Goal: Find specific page/section: Find specific page/section

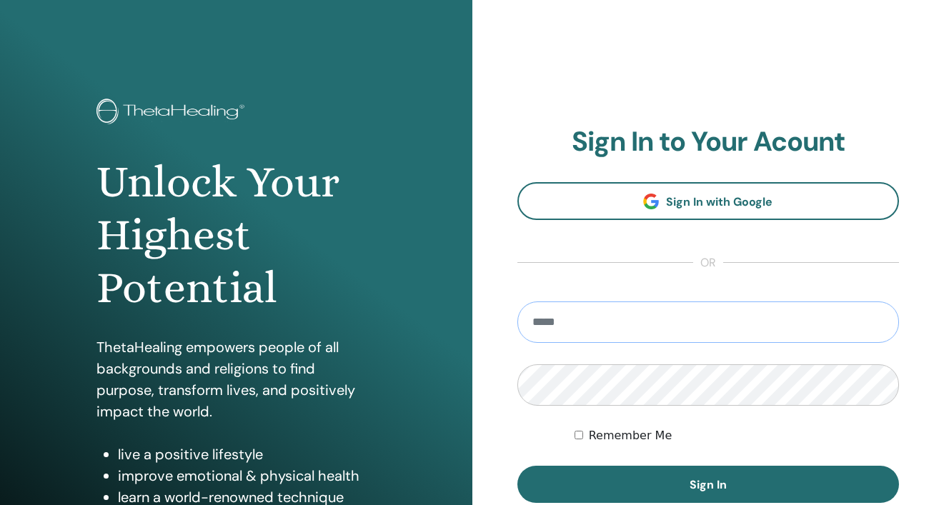
type input "**********"
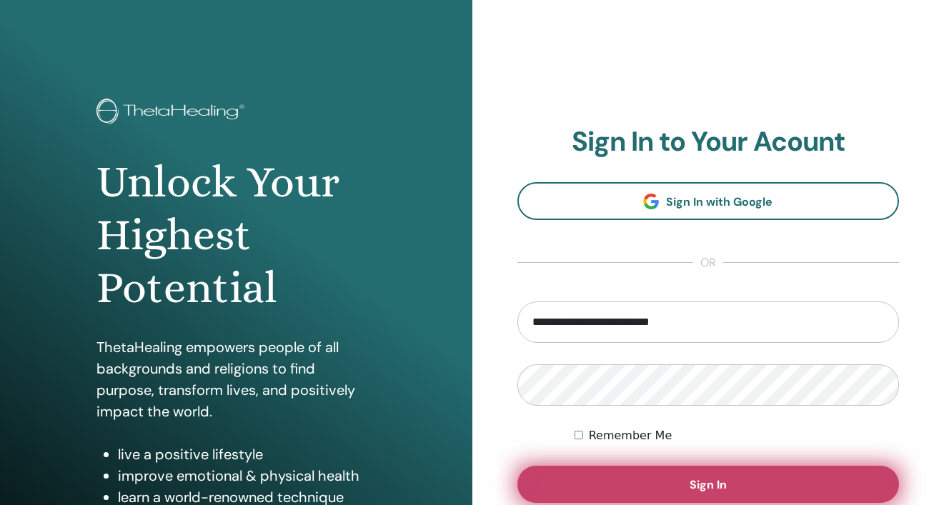
click at [712, 487] on span "Sign In" at bounding box center [708, 484] width 37 height 15
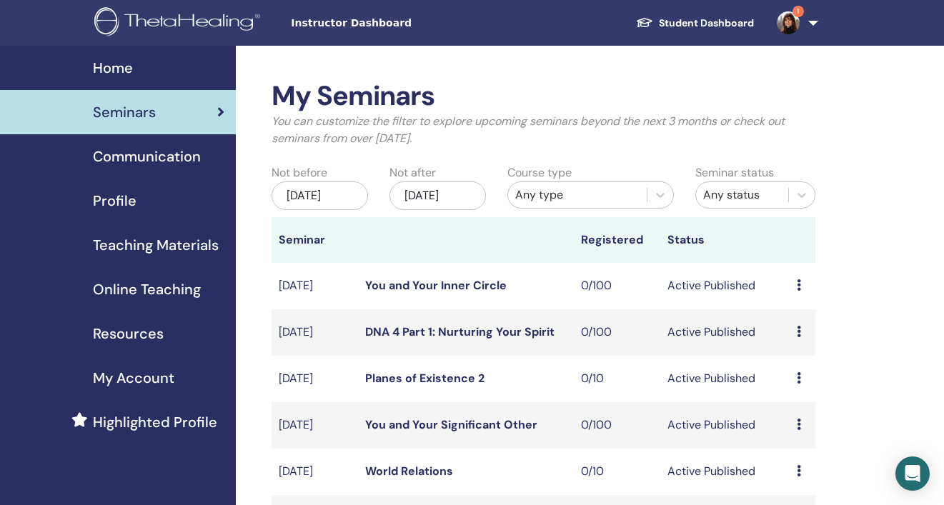
click at [789, 20] on img at bounding box center [788, 22] width 23 height 23
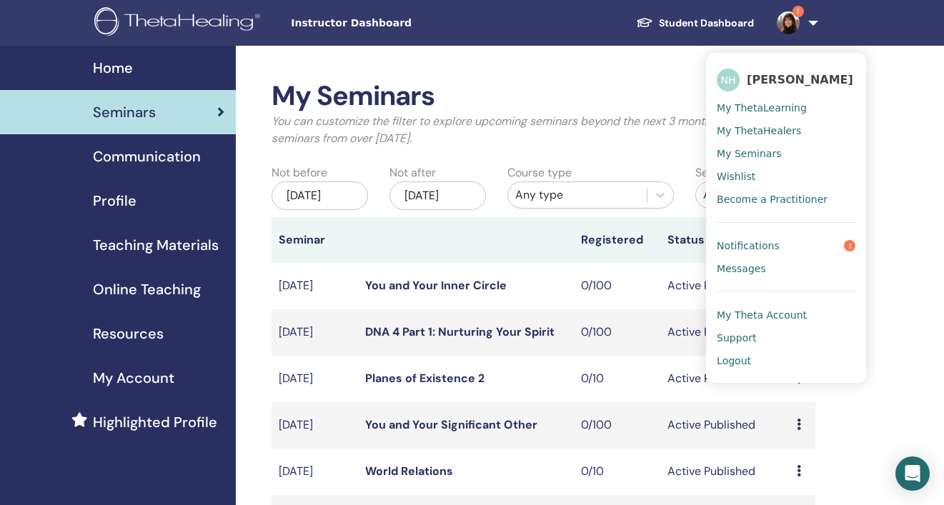
click at [743, 241] on span "Notifications" at bounding box center [748, 245] width 63 height 13
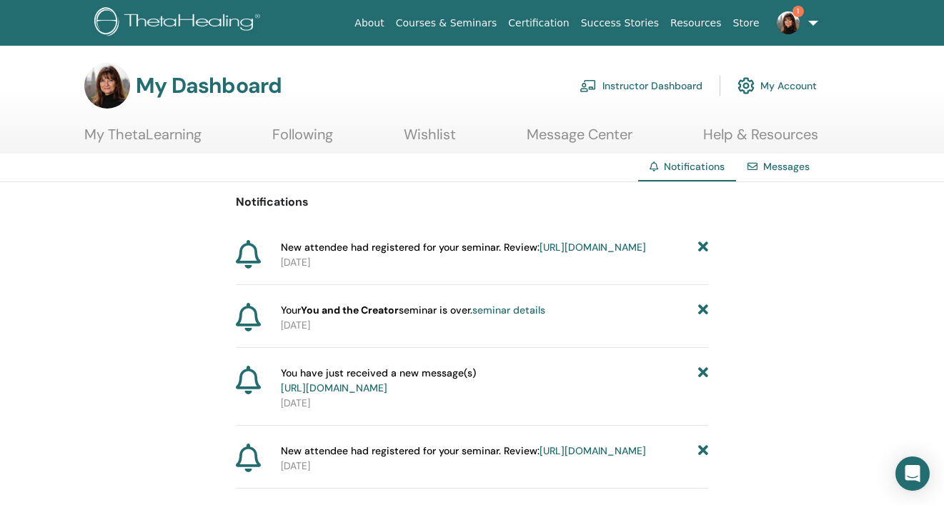
click at [540, 254] on link "https://member.thetahealing.com/instructor/seminar/373676/attendees" at bounding box center [593, 247] width 106 height 13
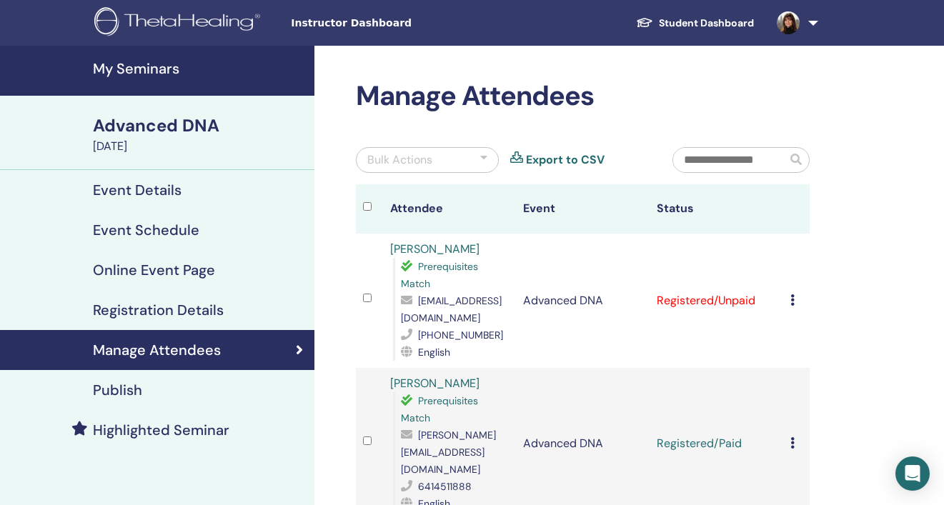
click at [164, 69] on h4 "My Seminars" at bounding box center [199, 68] width 213 height 17
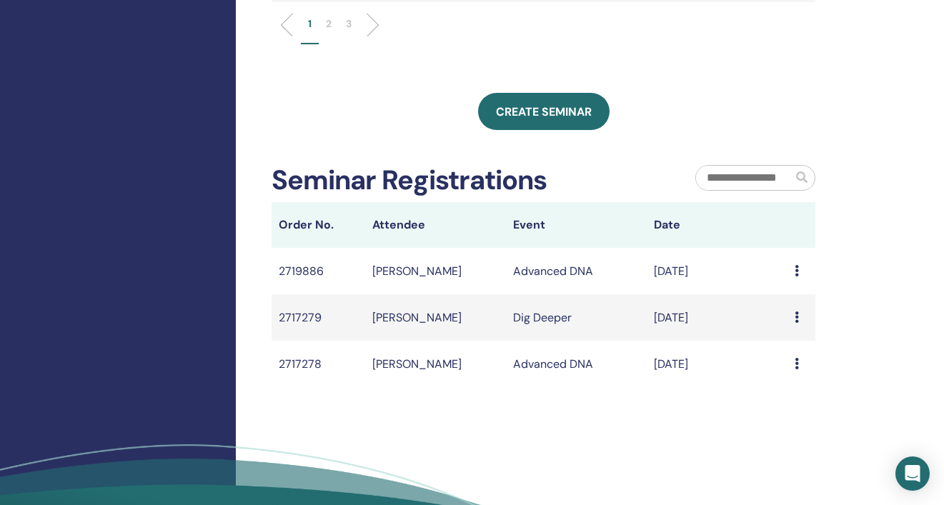
scroll to position [730, 0]
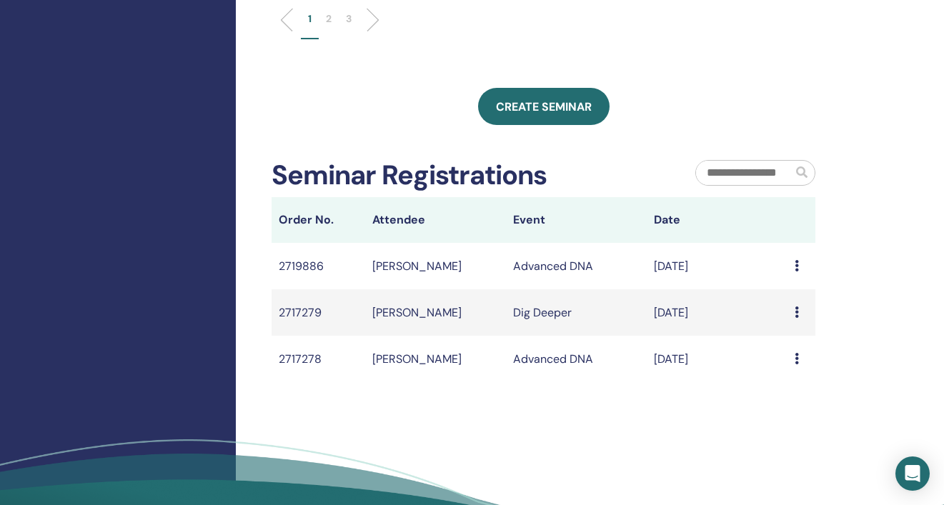
click at [795, 272] on icon at bounding box center [797, 265] width 4 height 11
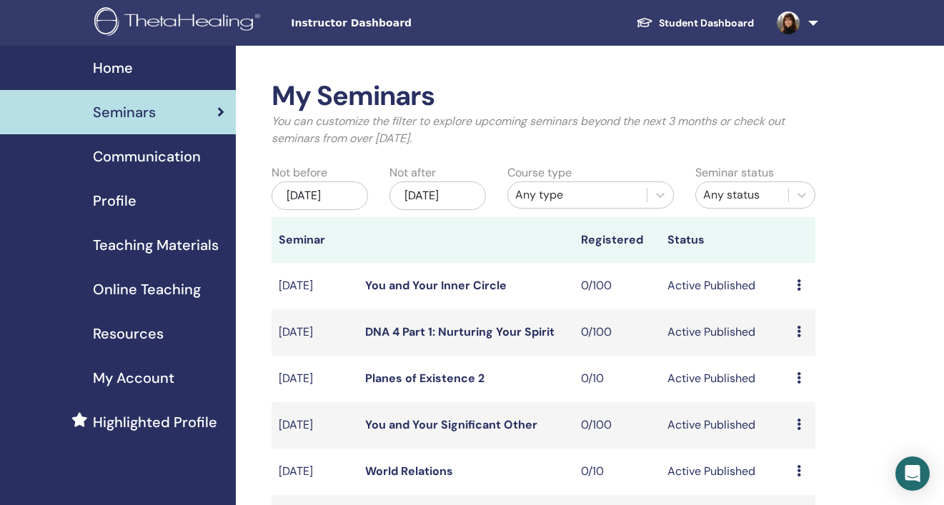
scroll to position [0, 0]
